Goal: Use online tool/utility: Utilize a website feature to perform a specific function

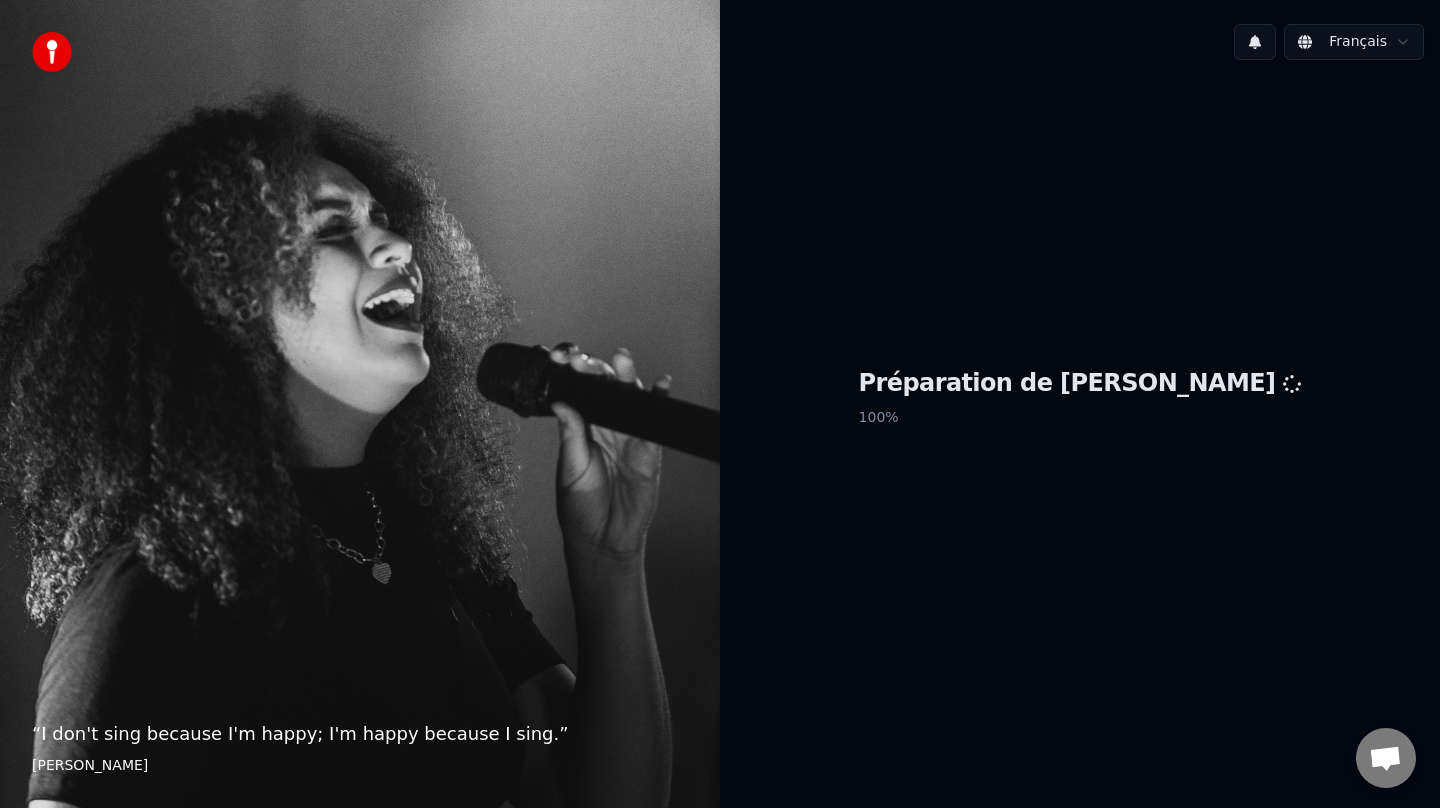
scroll to position [4, 0]
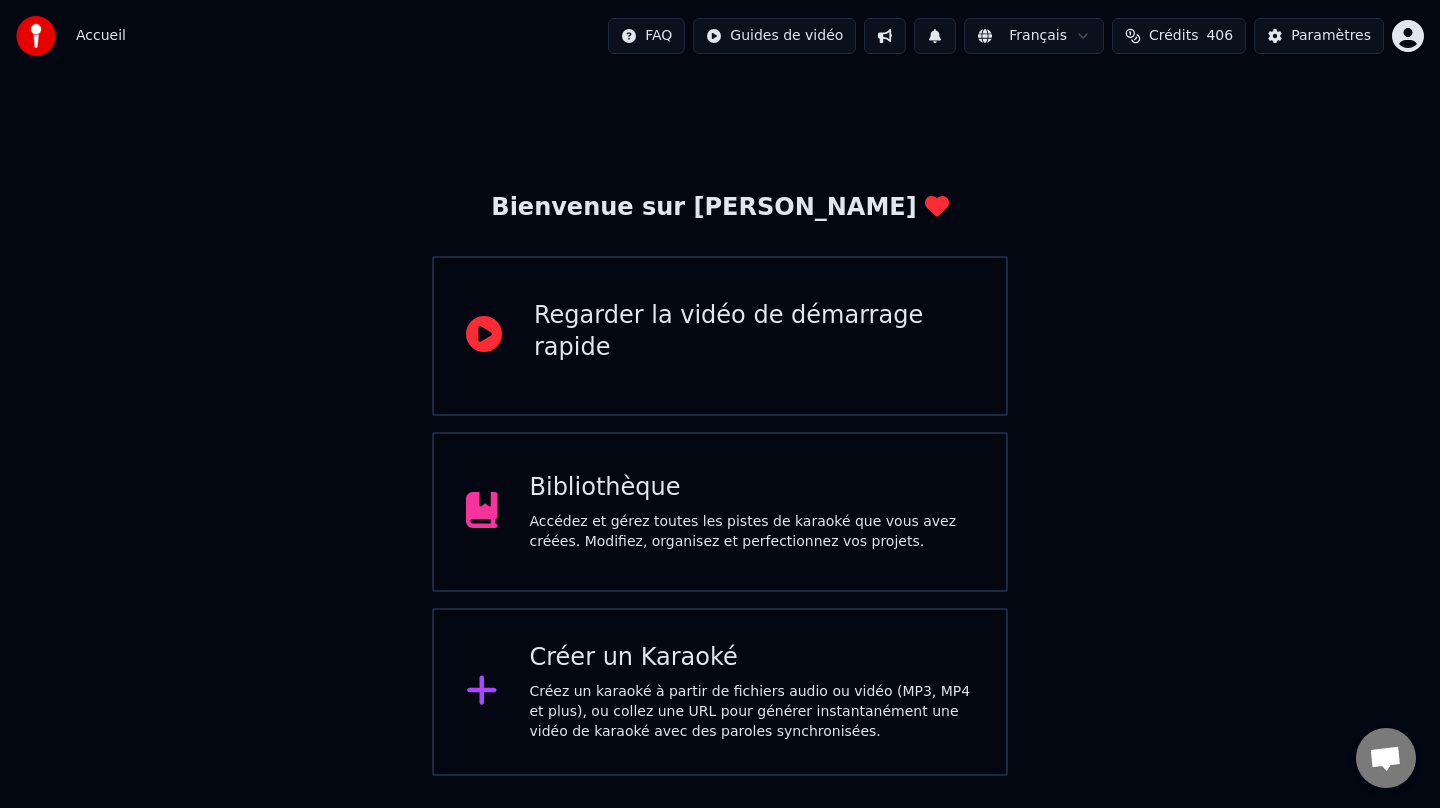
click at [624, 651] on div "Créer un Karaoké" at bounding box center [752, 658] width 445 height 32
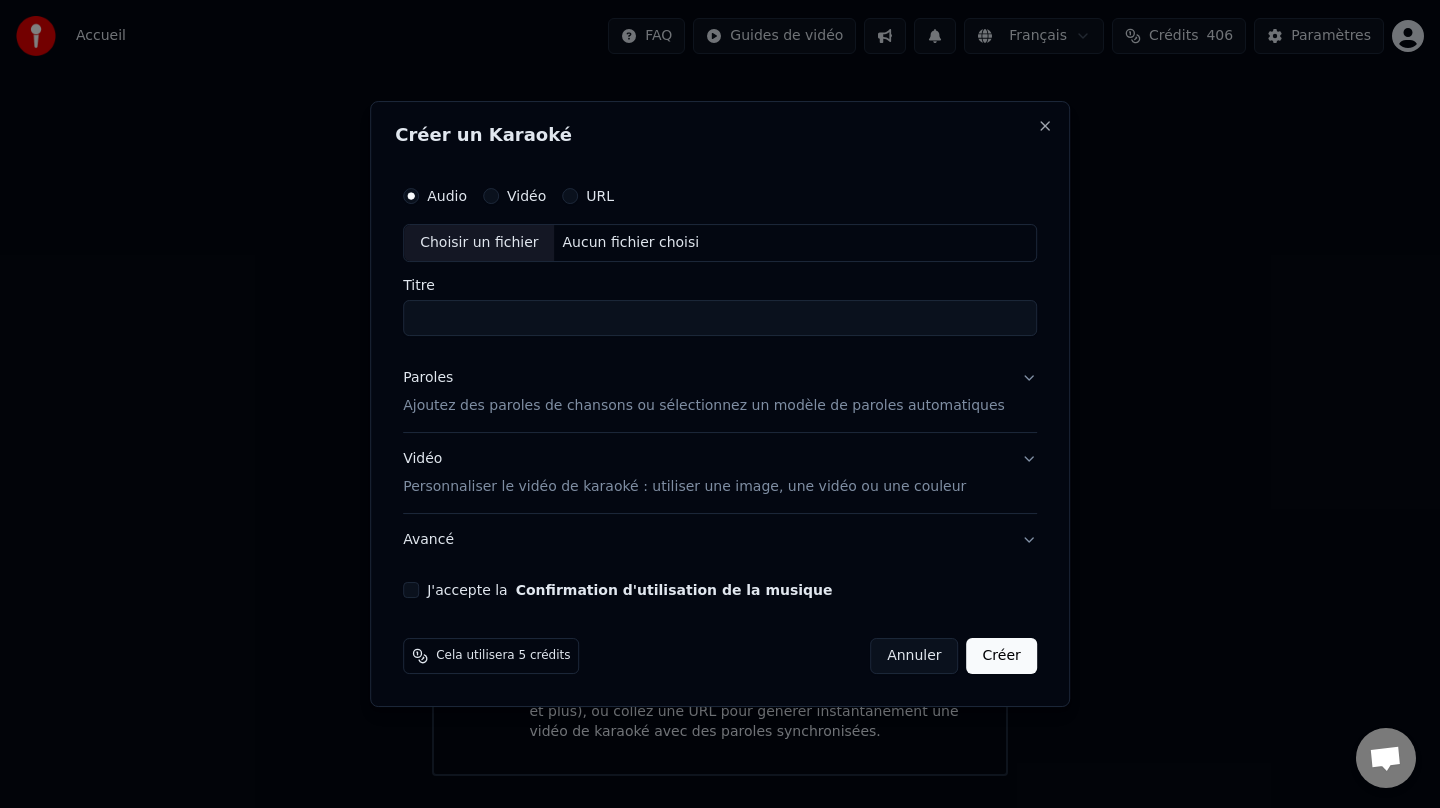
click at [508, 248] on div "Choisir un fichier" at bounding box center [479, 243] width 150 height 36
click at [492, 318] on input "**********" at bounding box center [720, 318] width 634 height 36
click at [483, 321] on input "**********" at bounding box center [720, 318] width 634 height 36
type input "**********"
click at [482, 383] on div "Paroles Ajoutez des paroles de chansons ou sélectionnez un modèle de paroles au…" at bounding box center [704, 392] width 602 height 48
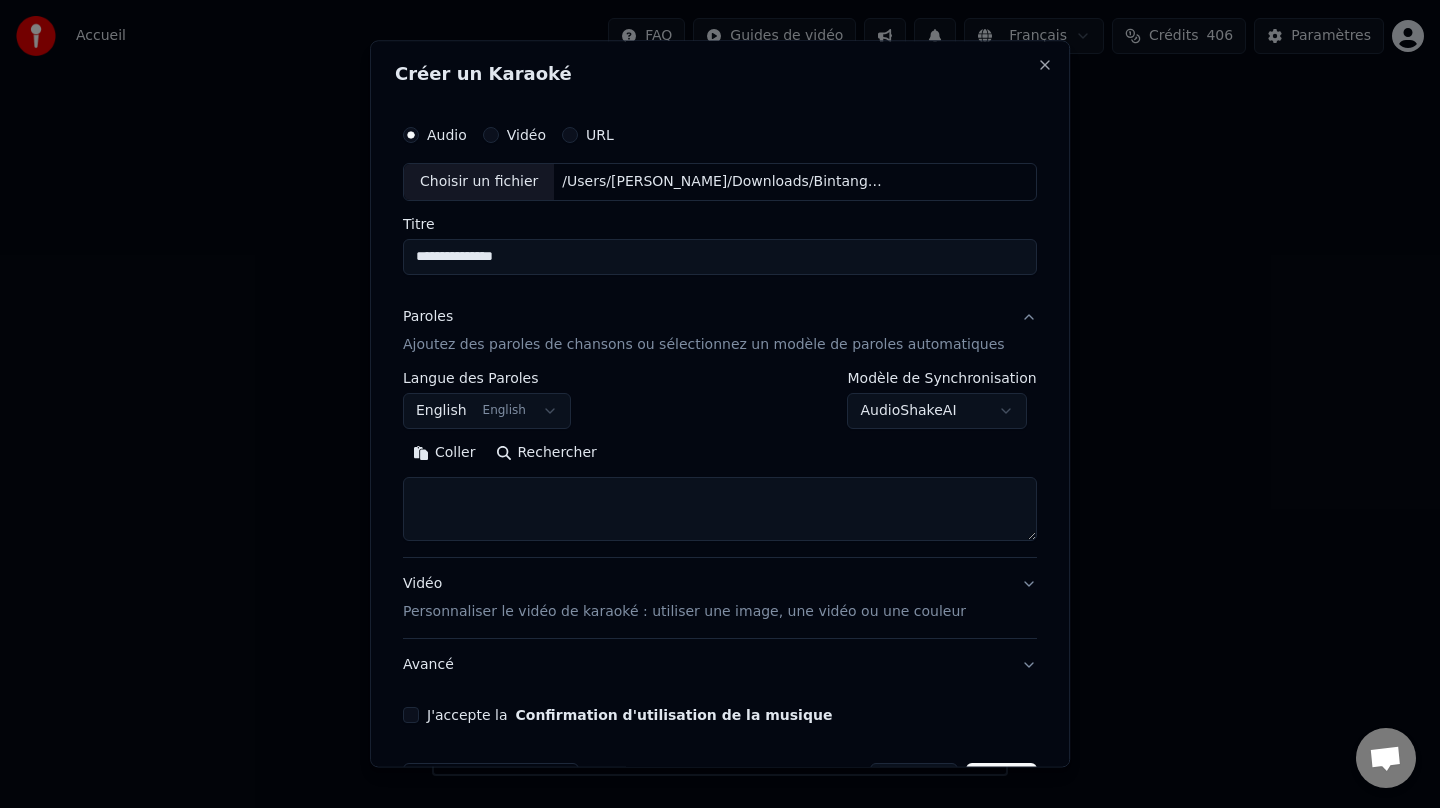
click at [585, 458] on button "Rechercher" at bounding box center [546, 453] width 121 height 32
type textarea "**********"
click at [648, 449] on button "Développer" at bounding box center [677, 453] width 123 height 32
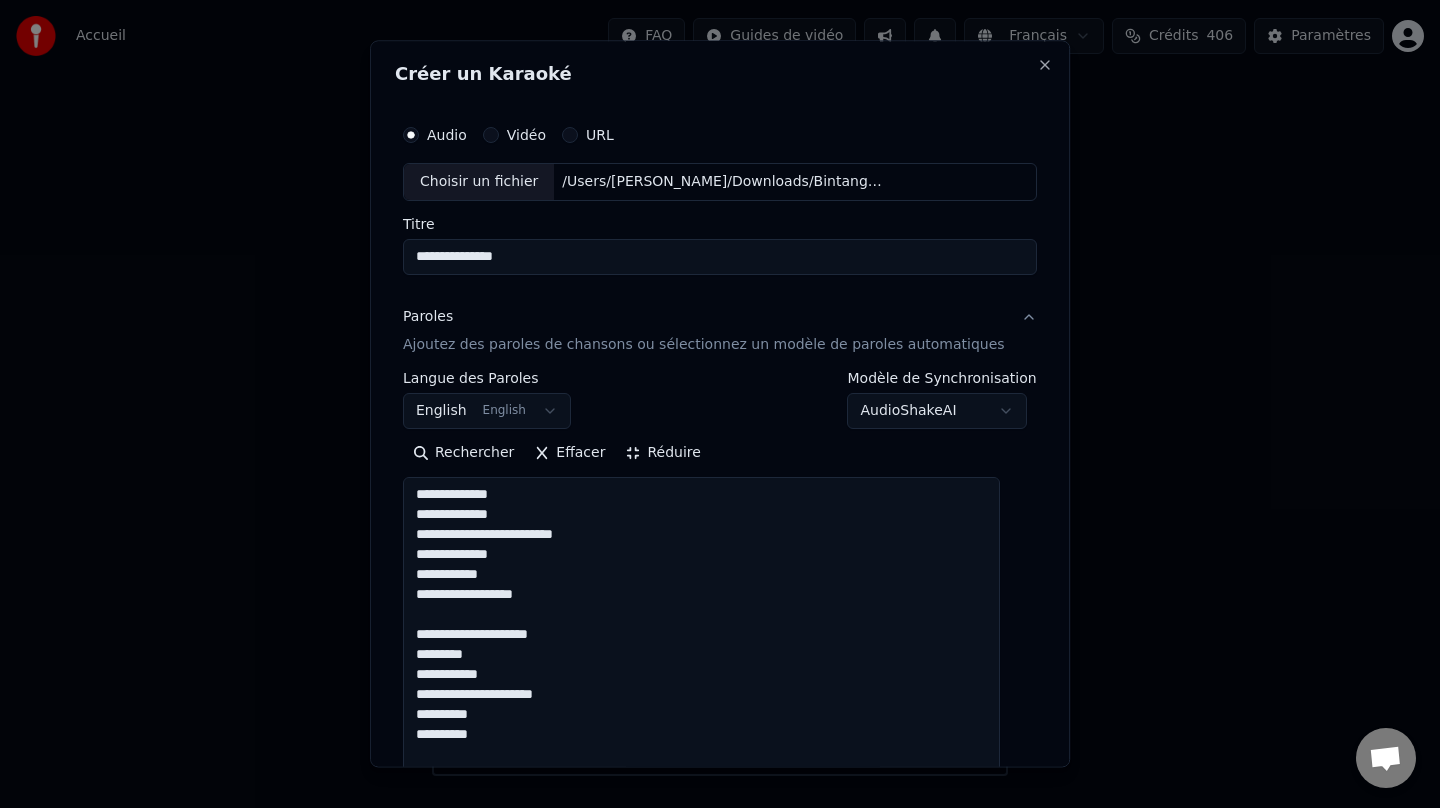
drag, startPoint x: 572, startPoint y: 260, endPoint x: 349, endPoint y: 226, distance: 225.6
click at [349, 226] on body "Accueil FAQ Guides de vidéo Français Crédits 406 Paramètres Bienvenue sur Youka…" at bounding box center [720, 388] width 1440 height 776
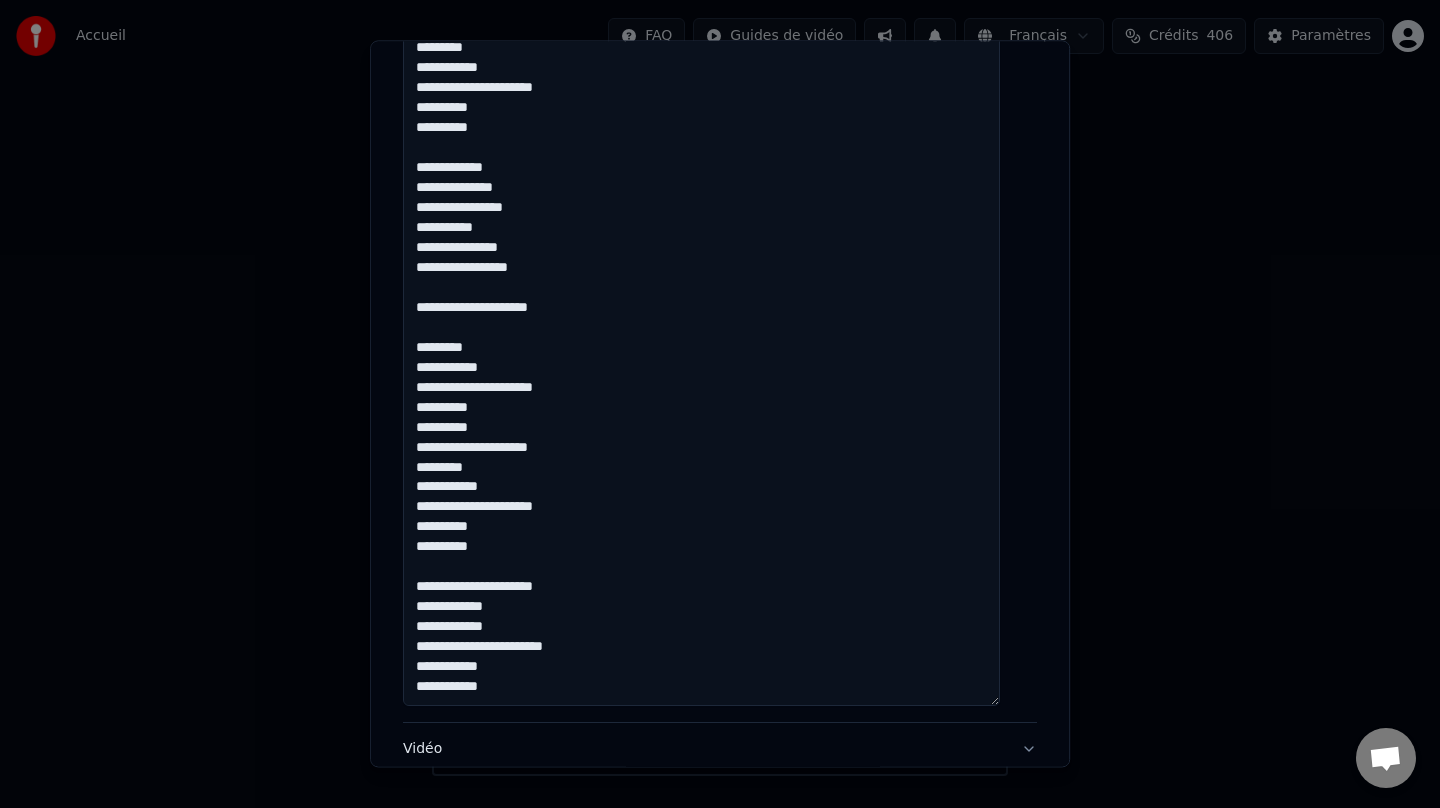
scroll to position [837, 0]
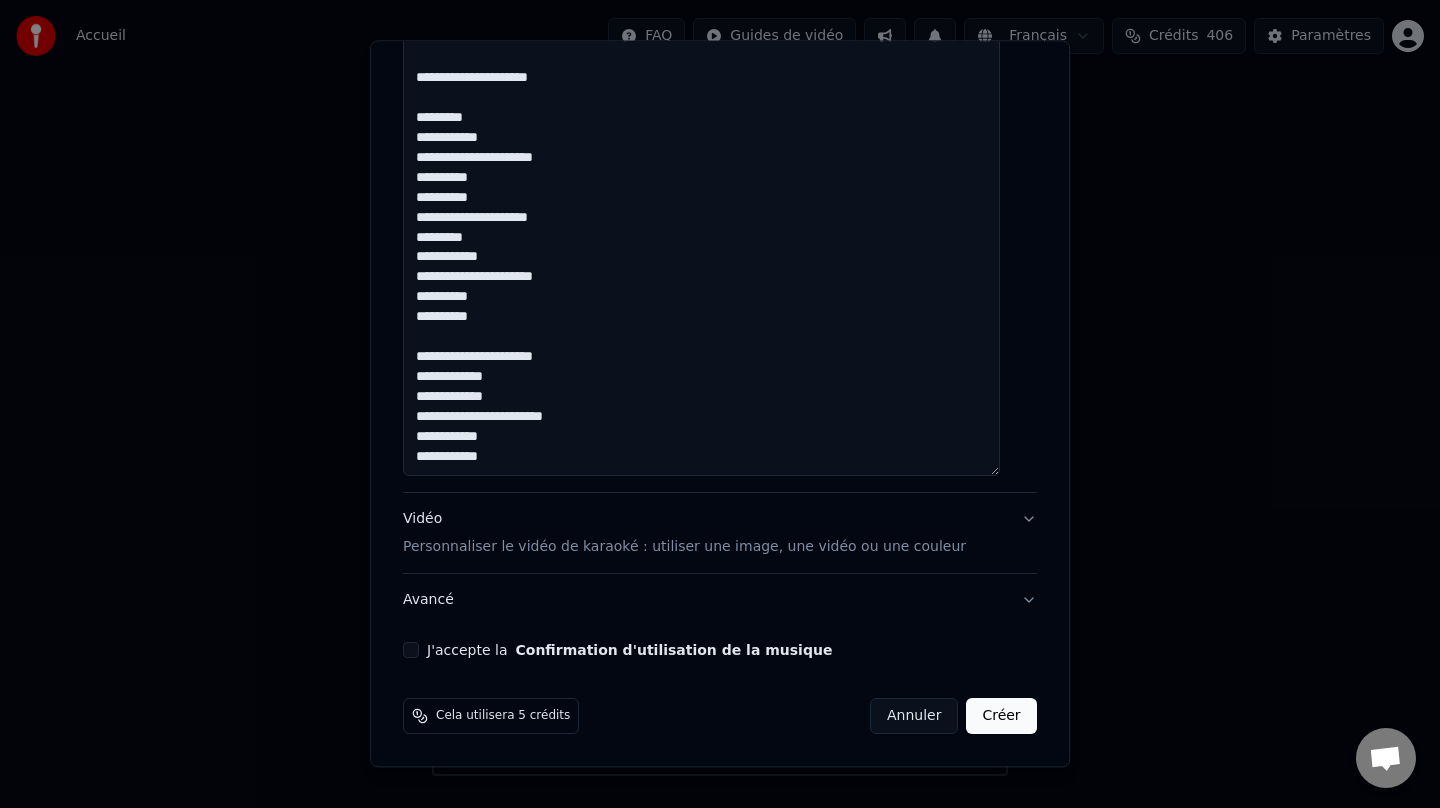
click at [457, 520] on div "Vidéo Personnaliser le vidéo de karaoké : utiliser une image, une vidéo ou une …" at bounding box center [684, 533] width 563 height 48
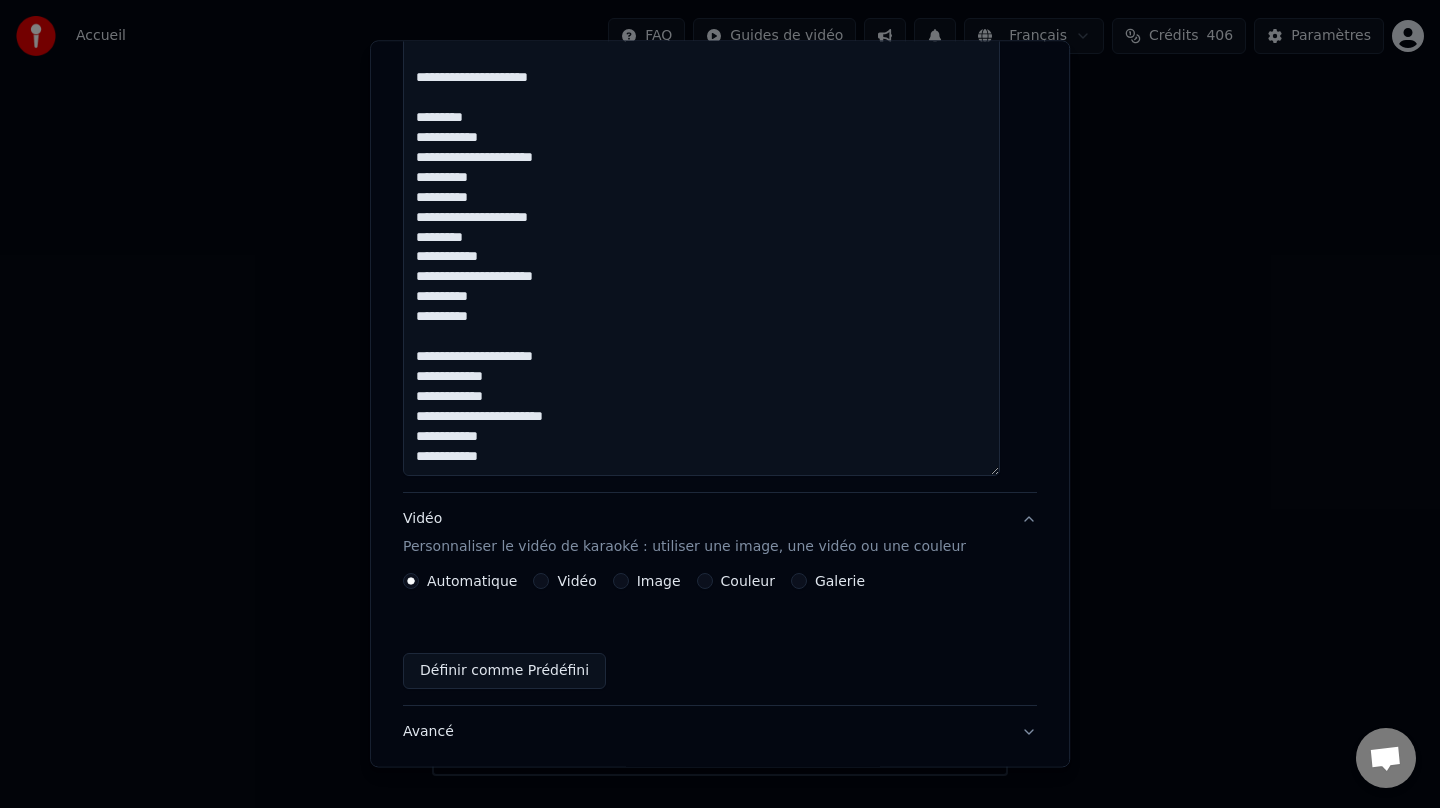
scroll to position [11, 0]
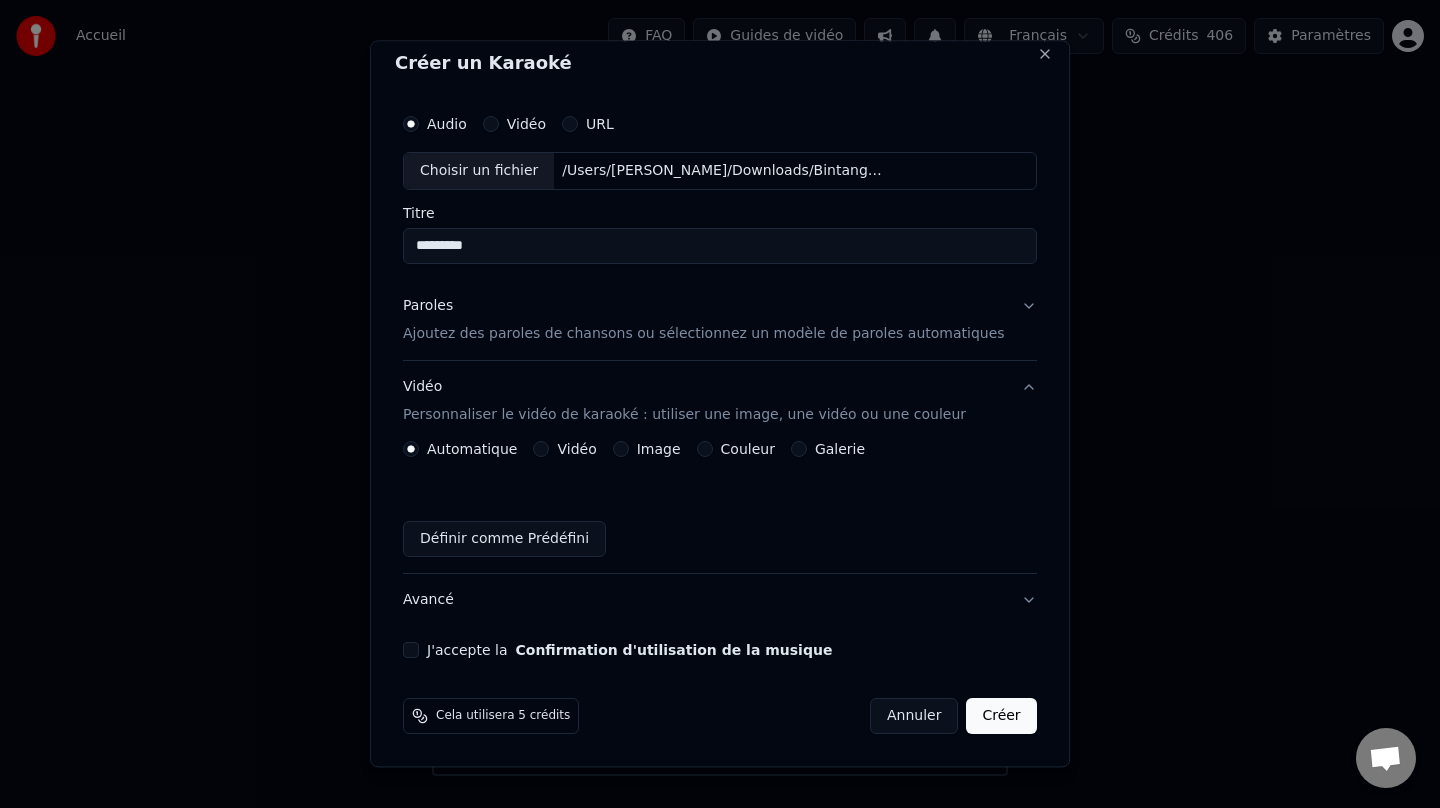
click at [756, 442] on label "Couleur" at bounding box center [748, 449] width 54 height 14
click at [713, 442] on button "Couleur" at bounding box center [705, 449] width 16 height 16
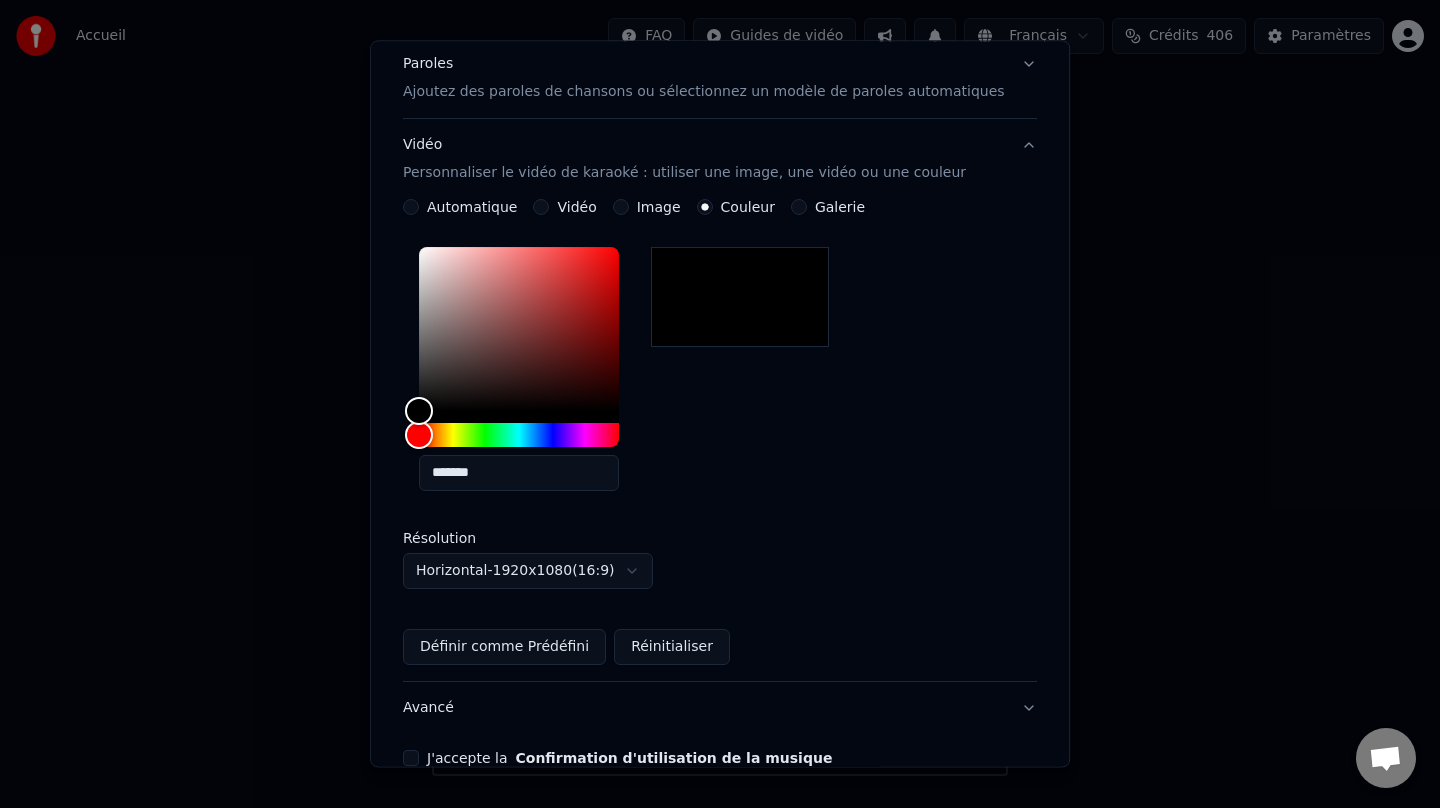
scroll to position [361, 0]
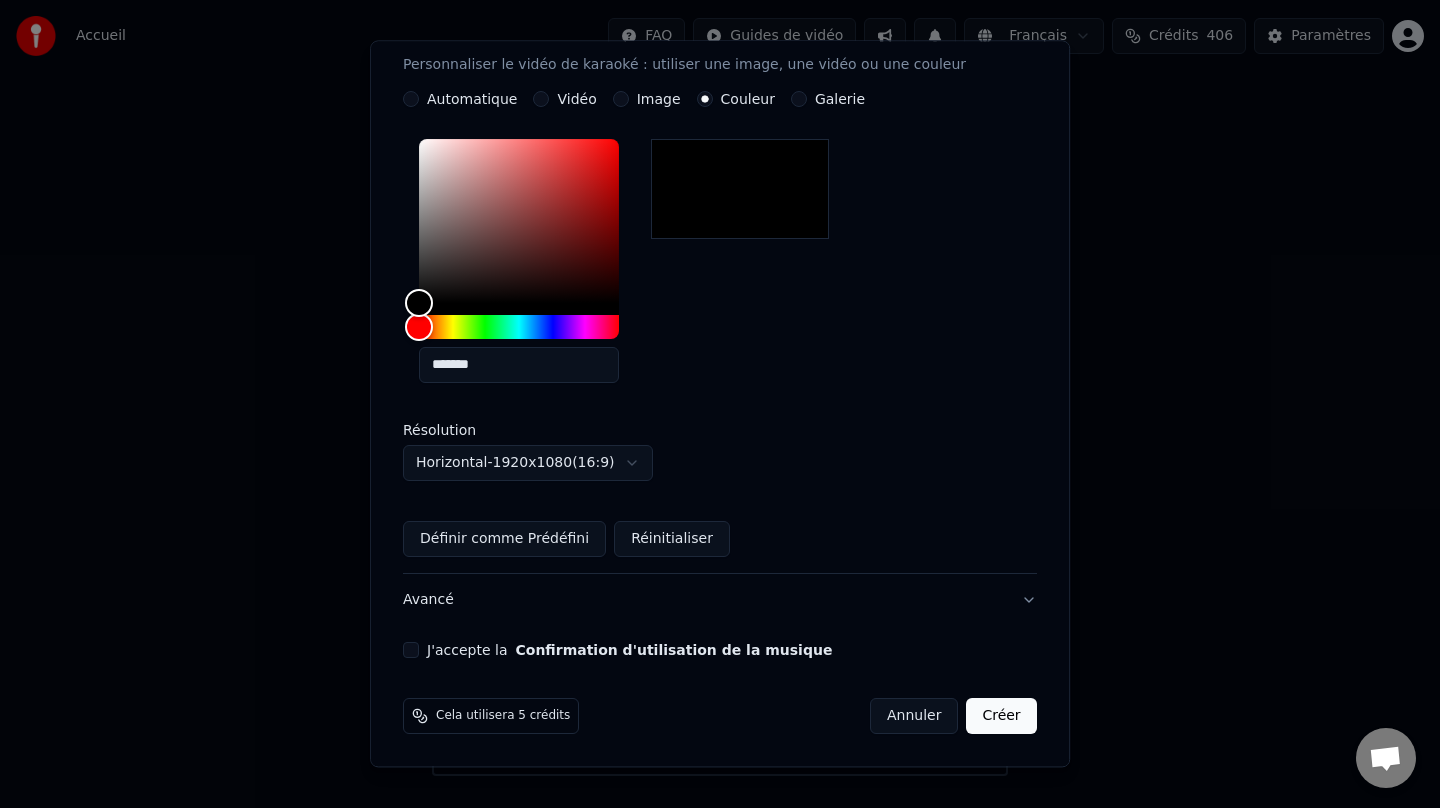
click at [419, 656] on button "J'accepte la Confirmation d'utilisation de la musique" at bounding box center [411, 650] width 16 height 16
click at [982, 723] on button "Créer" at bounding box center [1002, 716] width 70 height 36
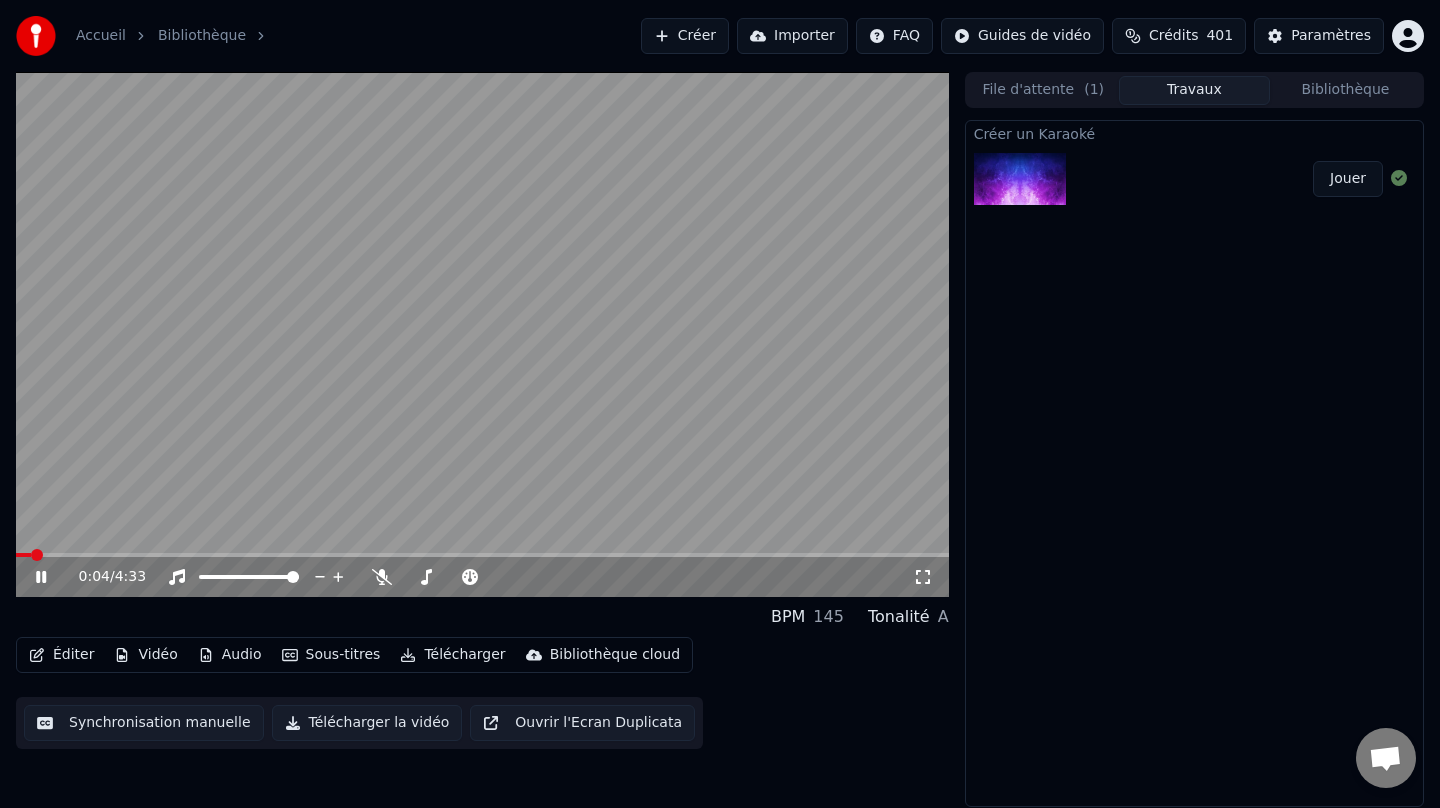
click at [40, 577] on icon at bounding box center [55, 577] width 47 height 16
click at [374, 721] on button "Télécharger la vidéo" at bounding box center [367, 723] width 191 height 36
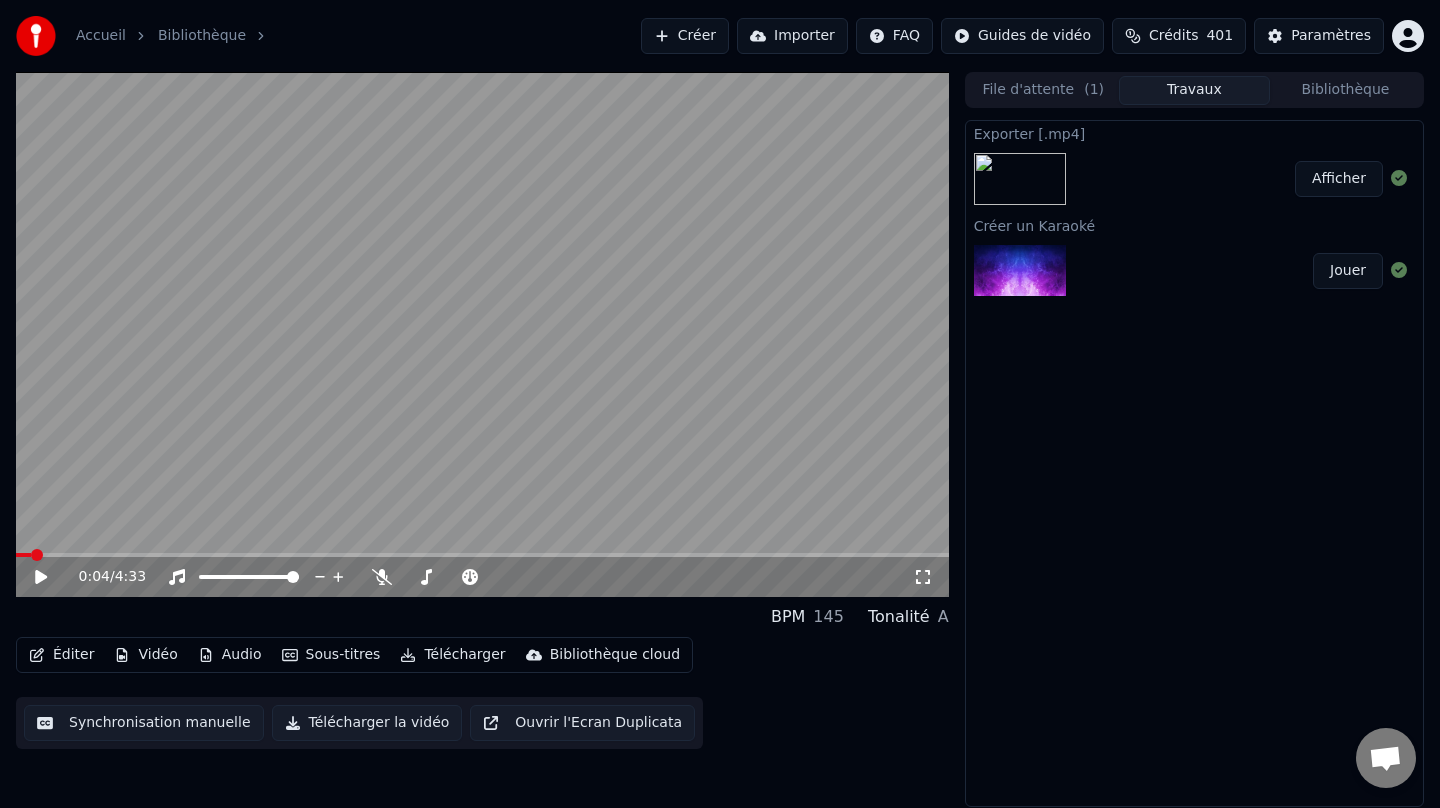
click at [1325, 188] on button "Afficher" at bounding box center [1339, 179] width 88 height 36
